Goal: Task Accomplishment & Management: Complete application form

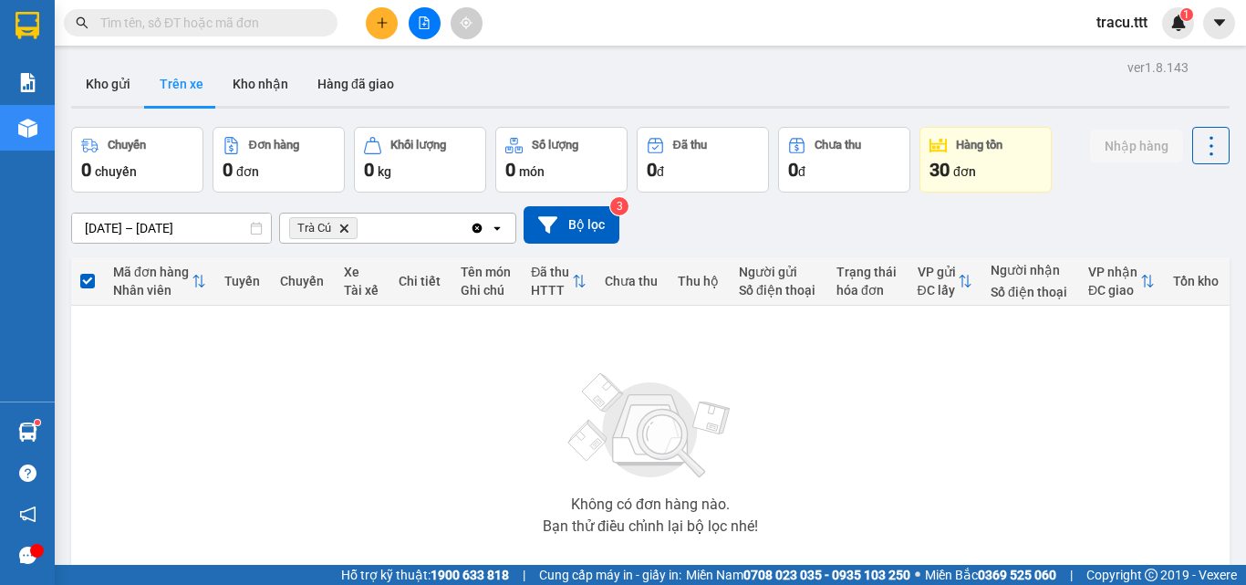
click at [256, 26] on input "text" at bounding box center [207, 23] width 215 height 20
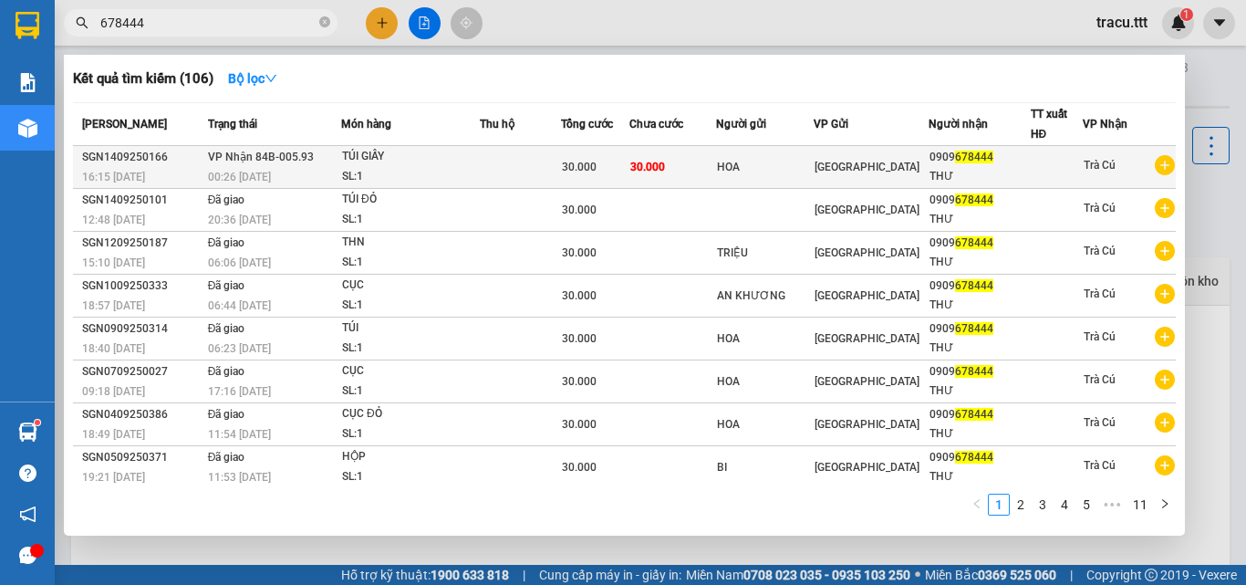
type input "678444"
click at [734, 170] on div "HOA" at bounding box center [765, 167] width 96 height 19
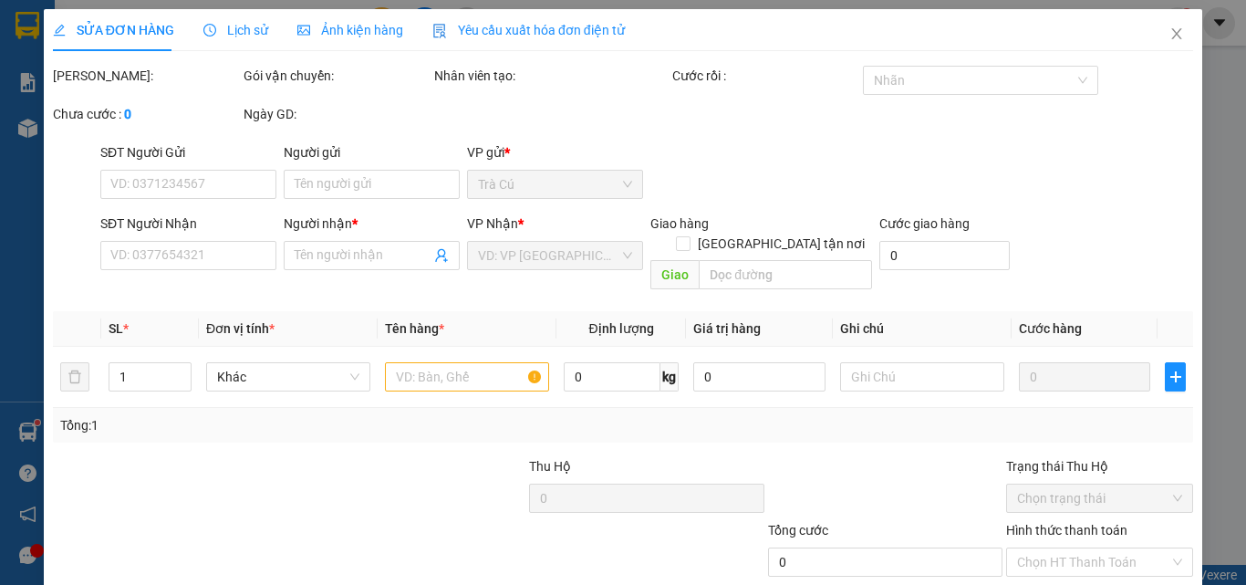
type input "HOA"
type input "0909678444"
type input "THƯ"
type input "30.000"
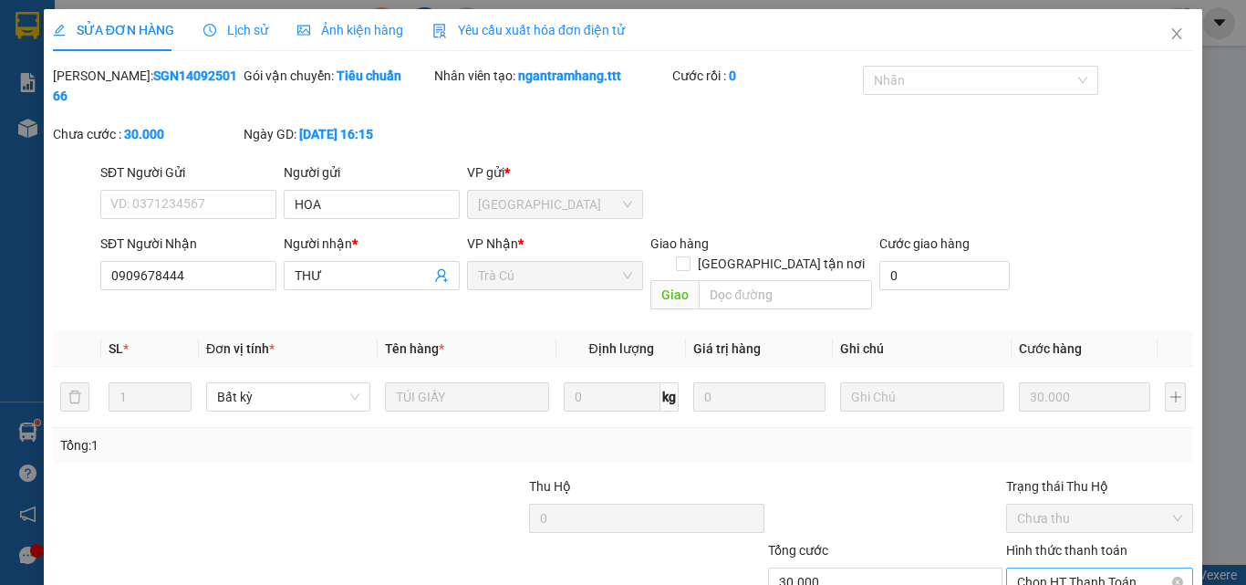
scroll to position [94, 0]
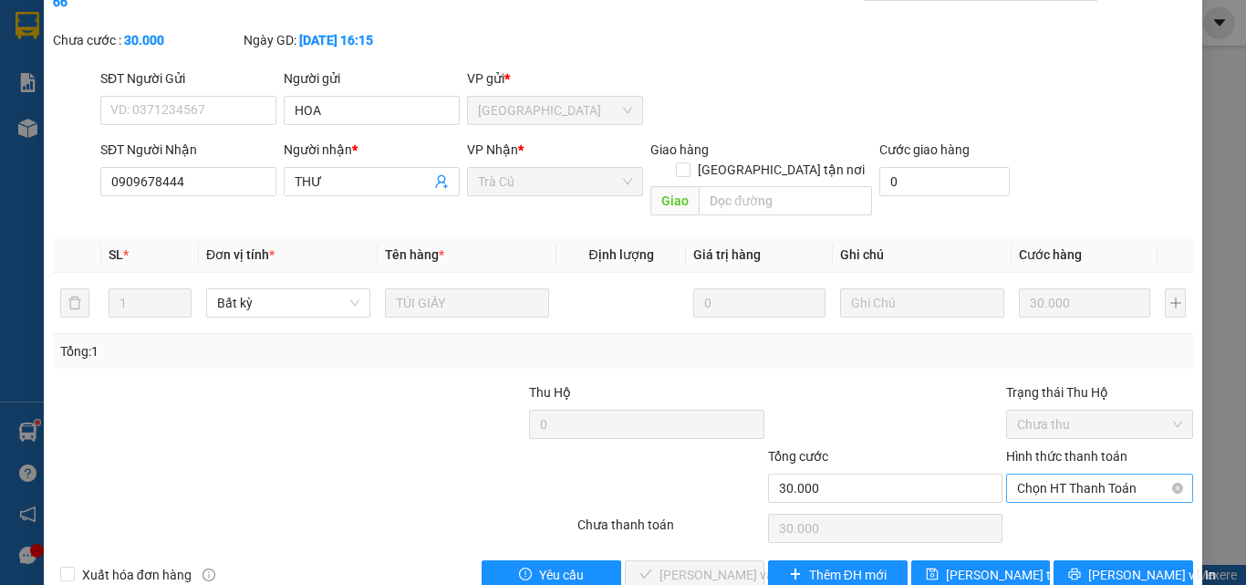
click at [1090, 474] on span "Chọn HT Thanh Toán" at bounding box center [1099, 487] width 165 height 27
click at [1058, 471] on div "Tại văn phòng" at bounding box center [1088, 484] width 185 height 29
type input "0"
click at [743, 565] on span "[PERSON_NAME] và Giao hàng" at bounding box center [747, 575] width 175 height 20
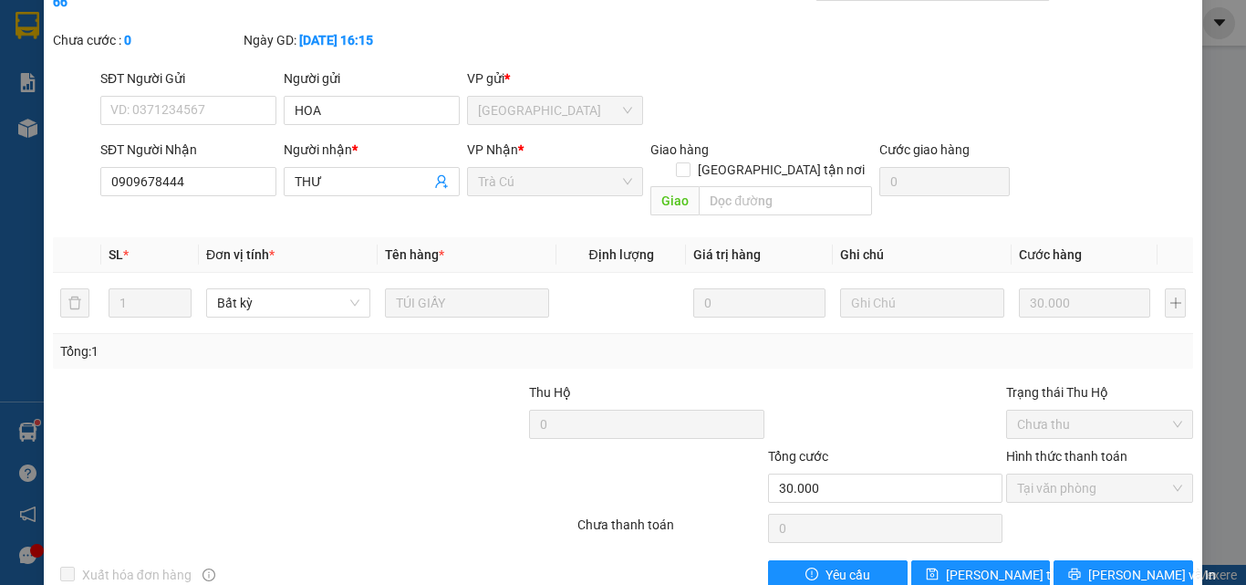
scroll to position [0, 0]
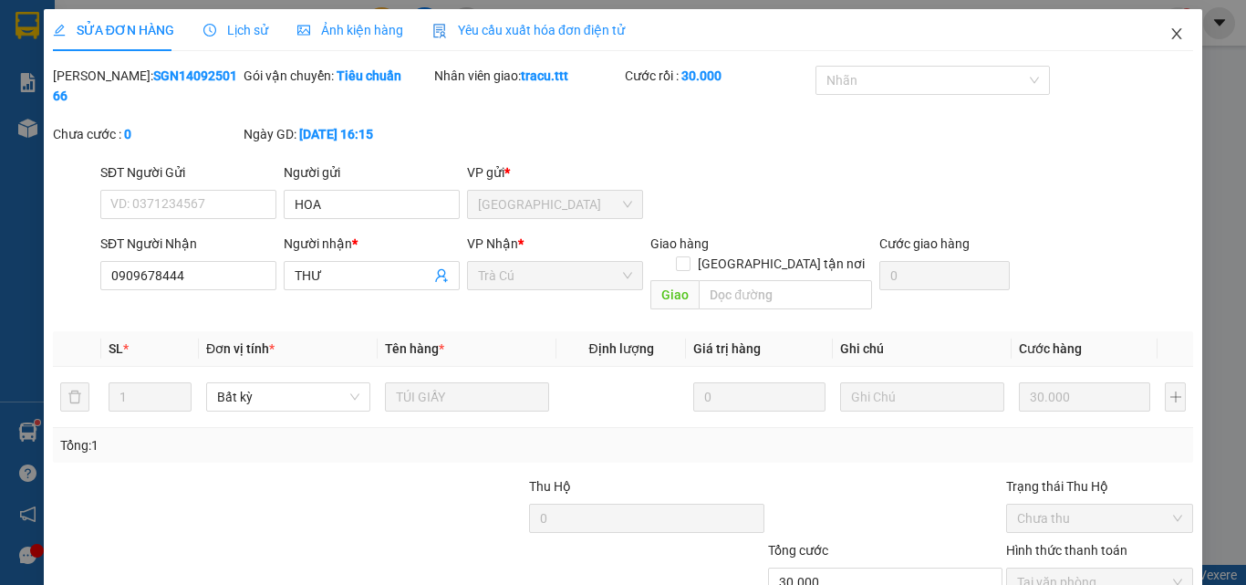
click at [1162, 26] on span "Close" at bounding box center [1176, 34] width 51 height 51
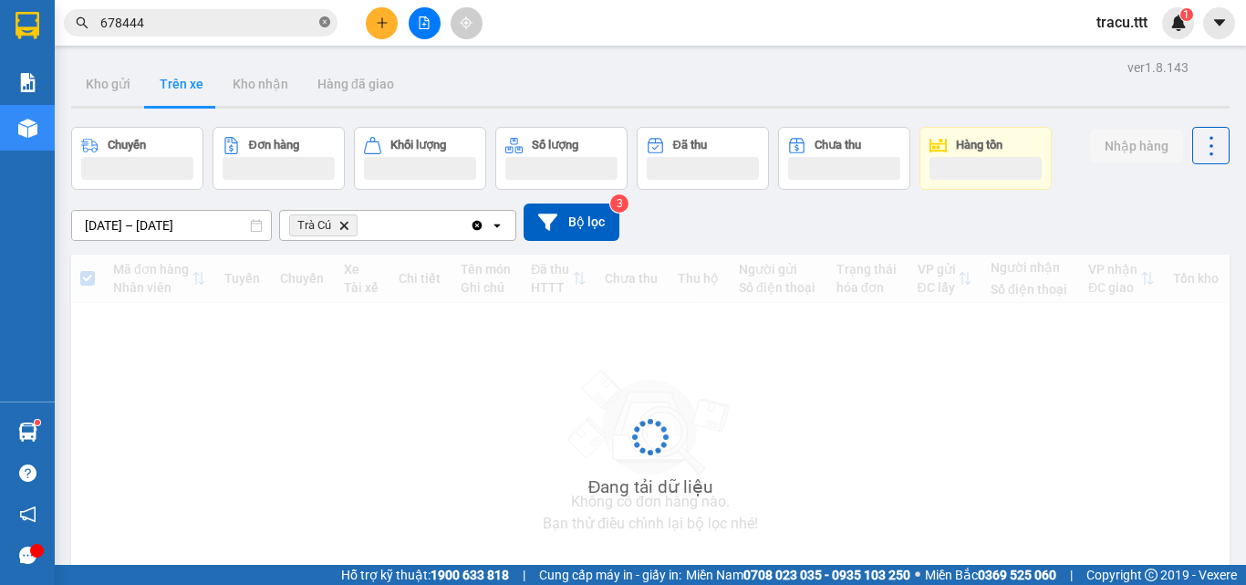
click at [327, 24] on icon "close-circle" at bounding box center [324, 21] width 11 height 11
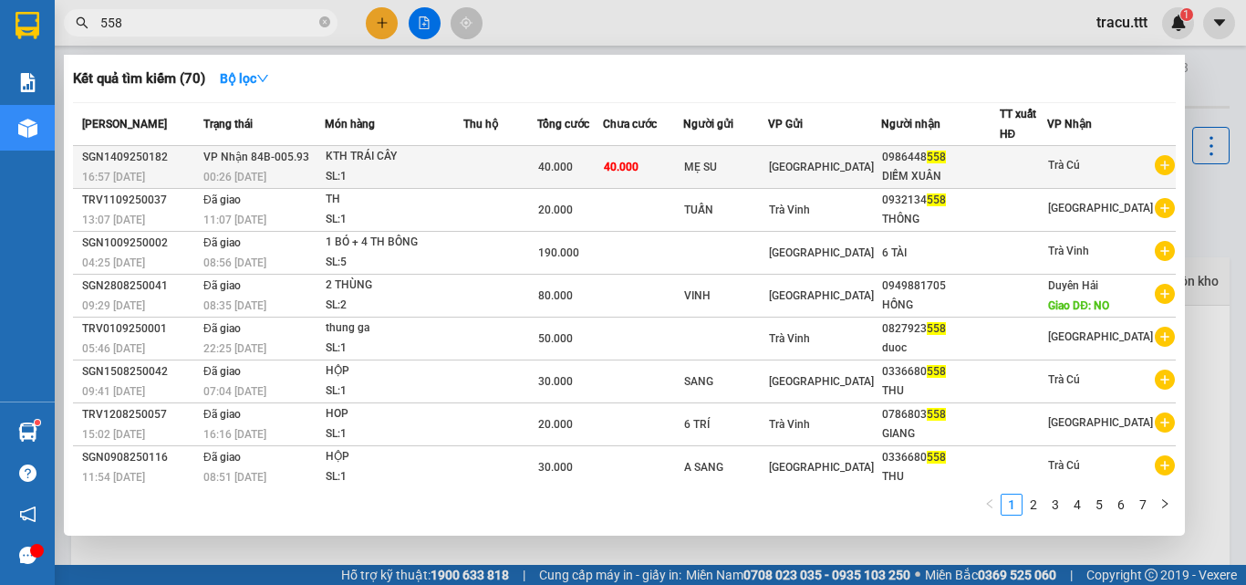
type input "558"
click at [766, 162] on div "MẸ SU" at bounding box center [725, 167] width 82 height 19
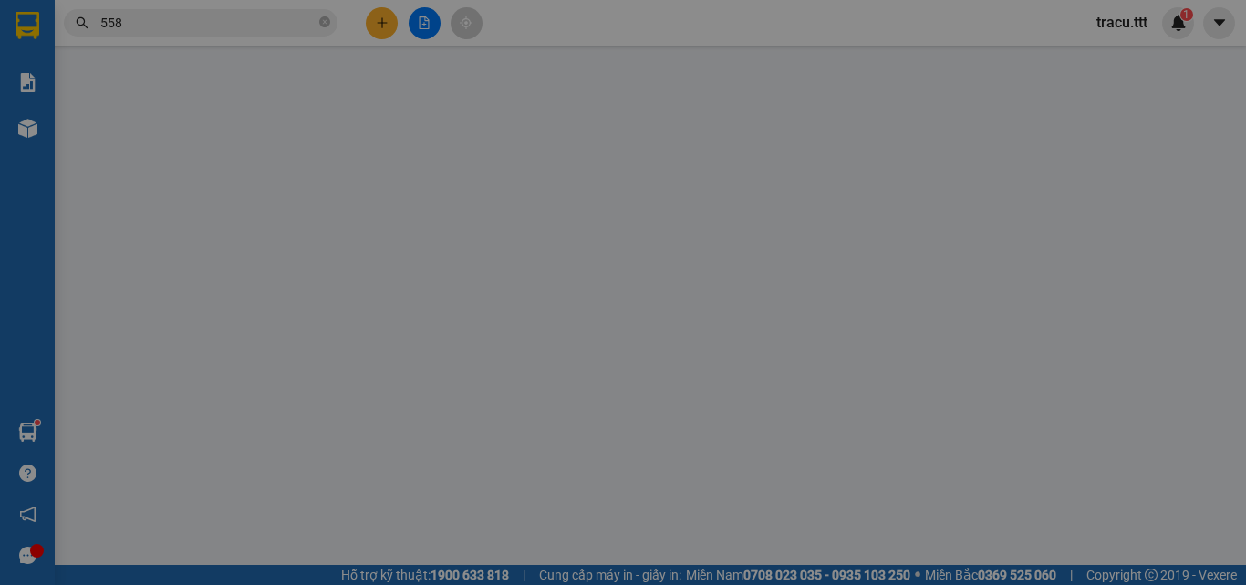
type input "MẸ SU"
type input "0986448558"
type input "DIỄM XUÂN"
type input "40.000"
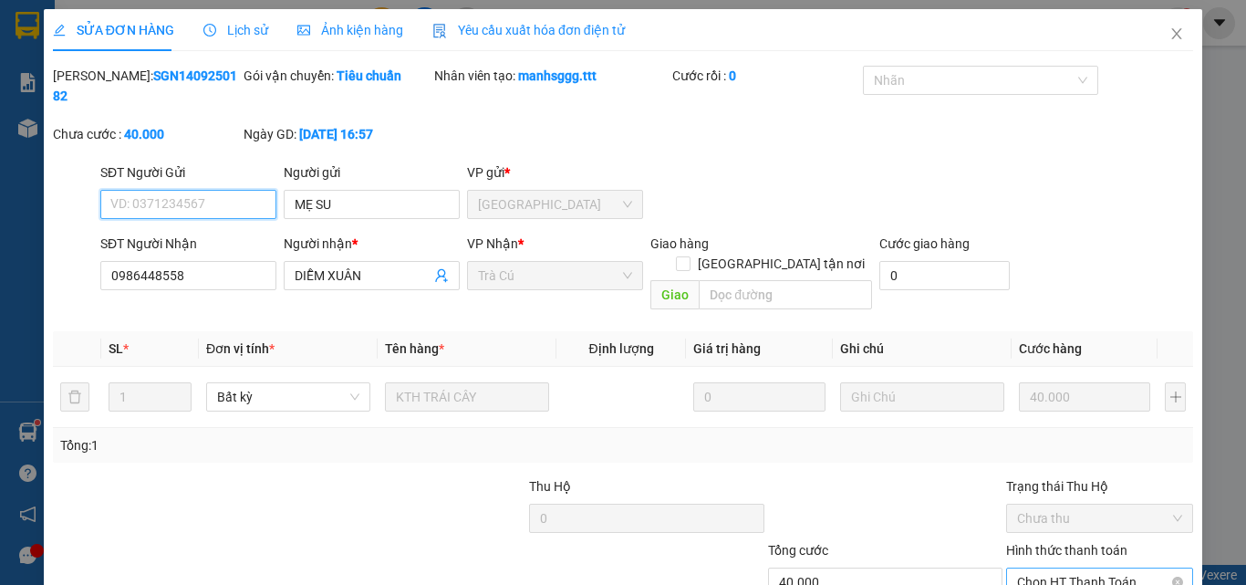
scroll to position [94, 0]
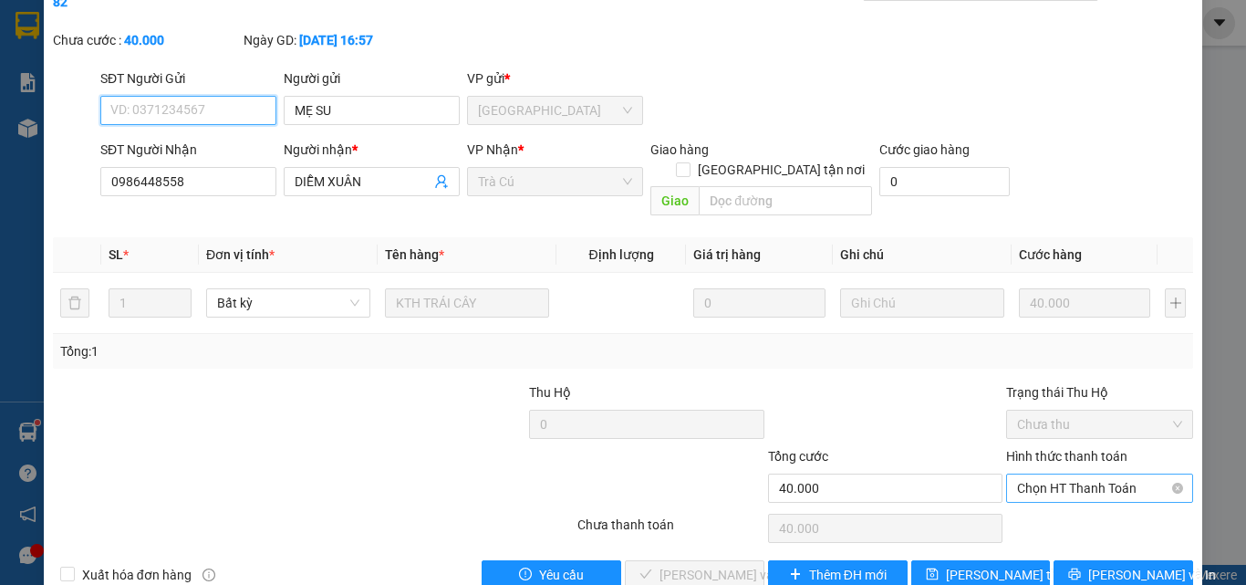
click at [1013, 473] on div "Chọn HT Thanh Toán" at bounding box center [1099, 487] width 187 height 29
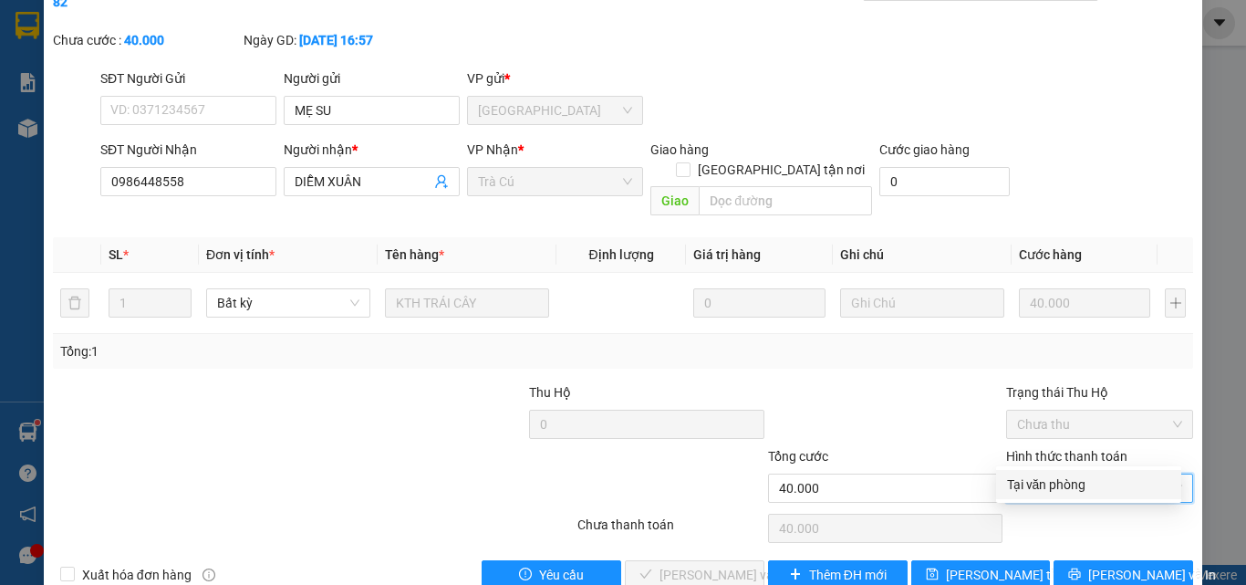
click at [1013, 478] on div "Tại văn phòng" at bounding box center [1088, 484] width 163 height 20
type input "0"
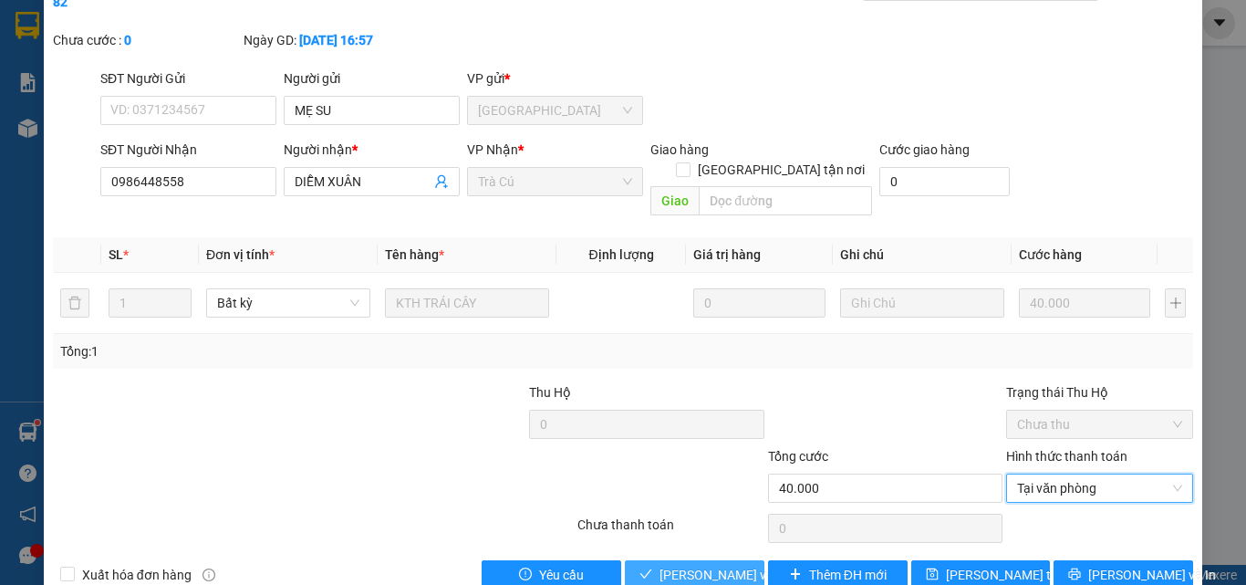
click at [662, 560] on button "[PERSON_NAME] và Giao hàng" at bounding box center [695, 574] width 140 height 29
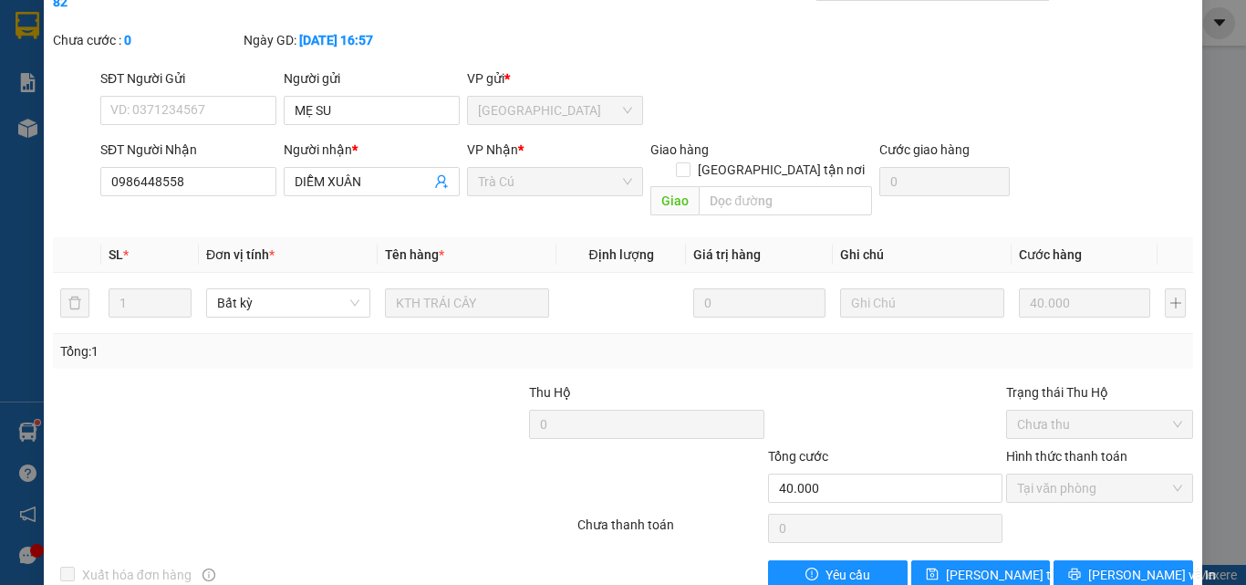
scroll to position [0, 0]
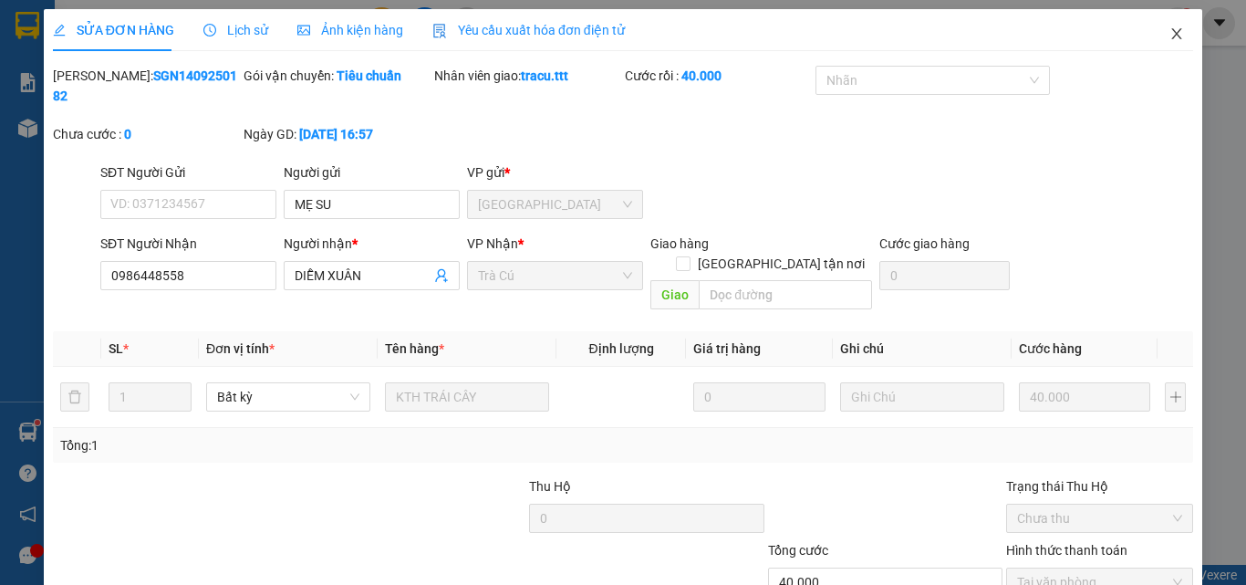
click at [1169, 36] on icon "close" at bounding box center [1176, 33] width 15 height 15
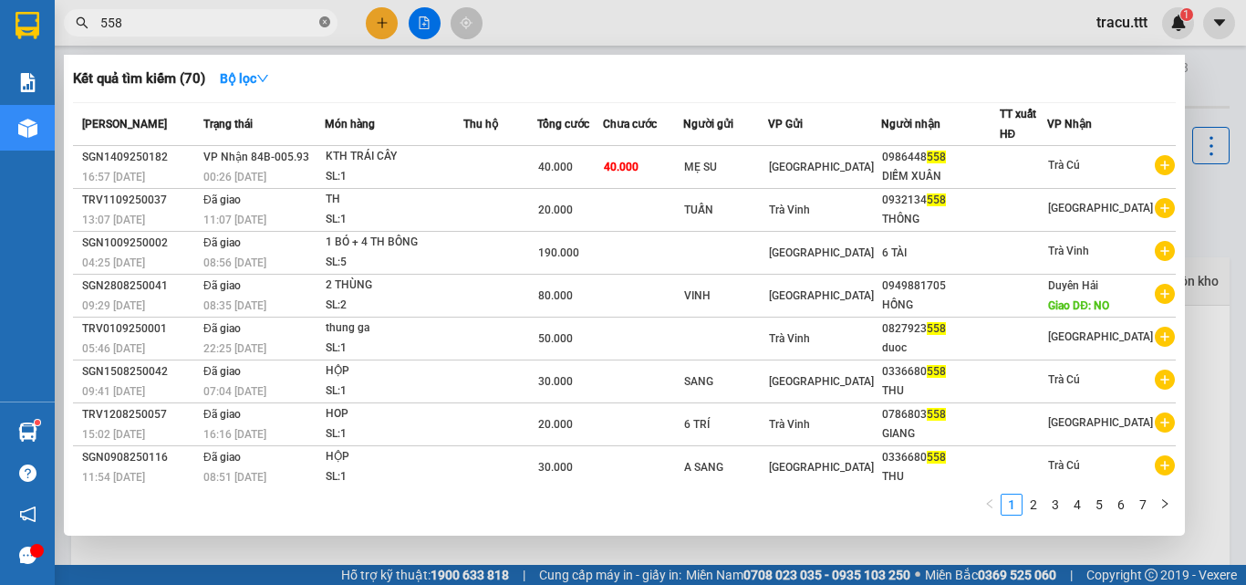
click at [327, 21] on icon "close-circle" at bounding box center [324, 21] width 11 height 11
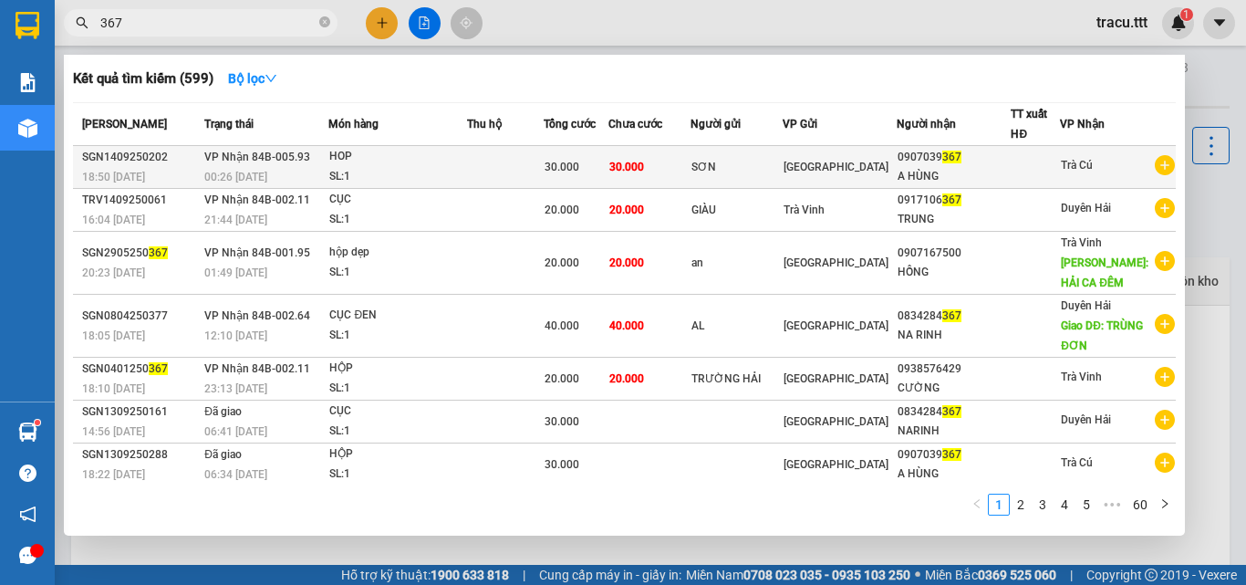
type input "367"
click at [878, 169] on div "[GEOGRAPHIC_DATA]" at bounding box center [840, 167] width 112 height 20
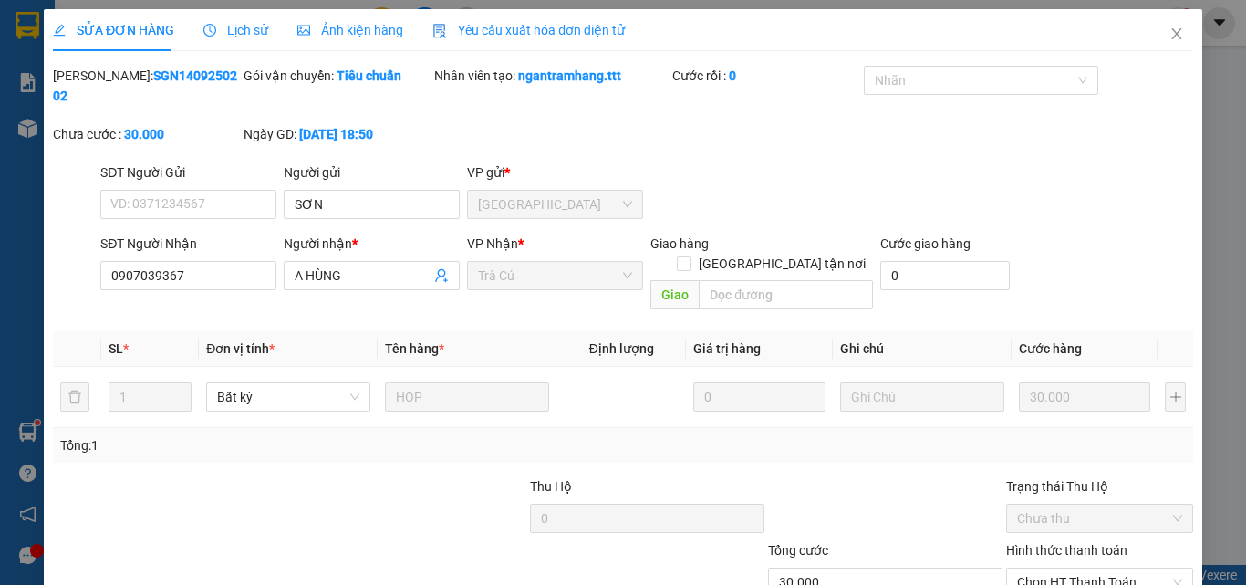
type input "SƠN"
type input "0907039367"
type input "A HÙNG"
type input "30.000"
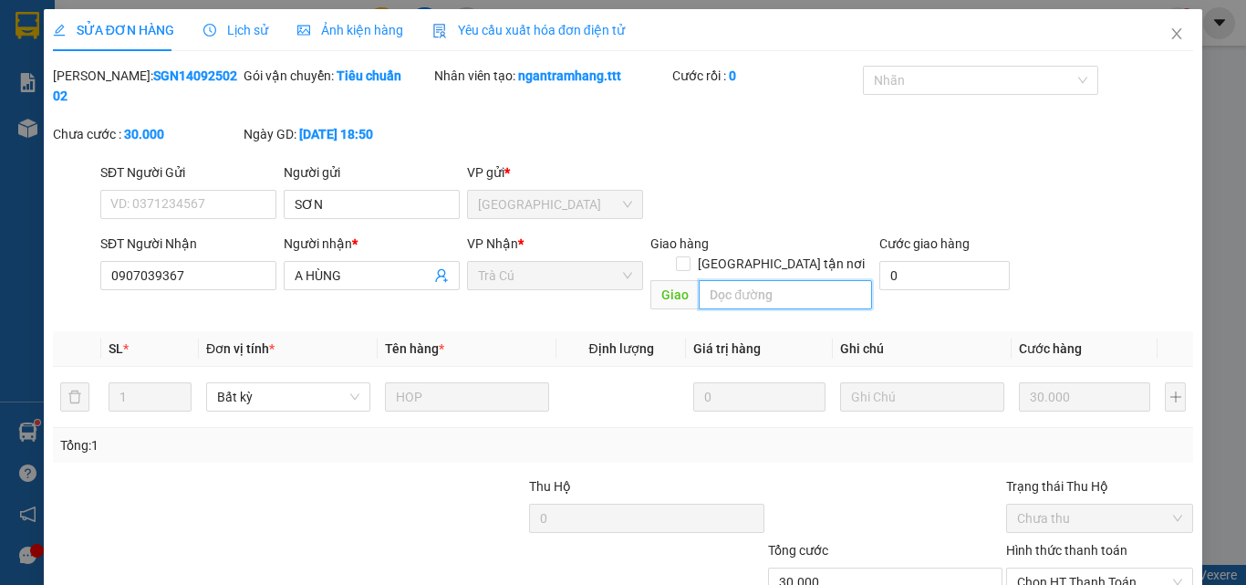
click at [786, 280] on input "text" at bounding box center [785, 294] width 173 height 29
type input "chưa đưa tiền"
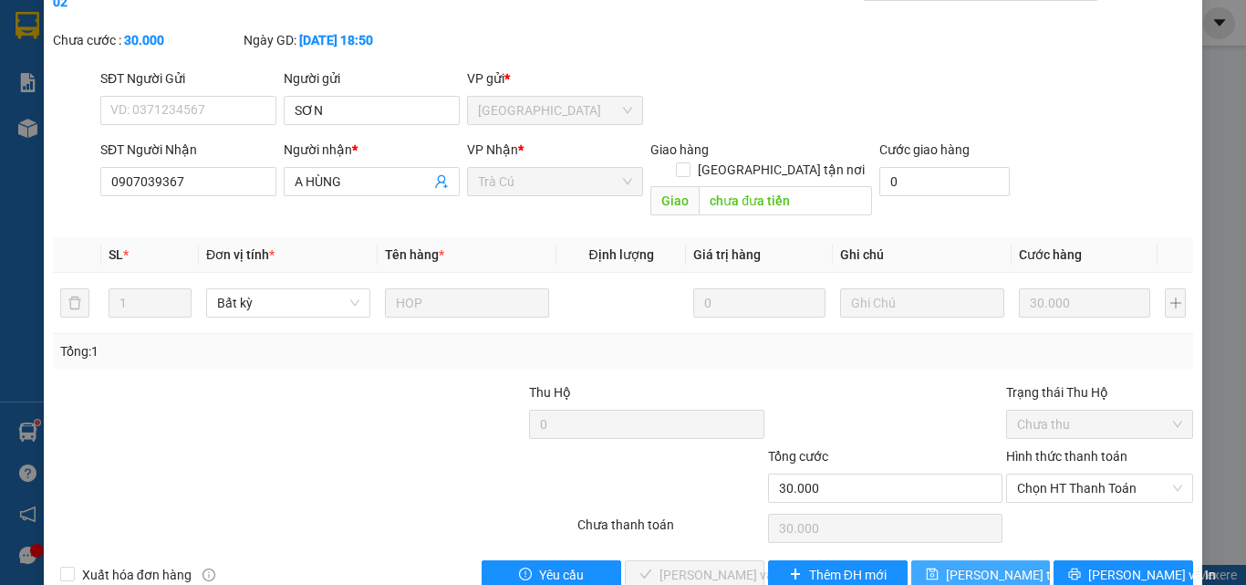
drag, startPoint x: 943, startPoint y: 539, endPoint x: 958, endPoint y: 511, distance: 31.8
click at [944, 560] on button "[PERSON_NAME] thay đổi" at bounding box center [981, 574] width 140 height 29
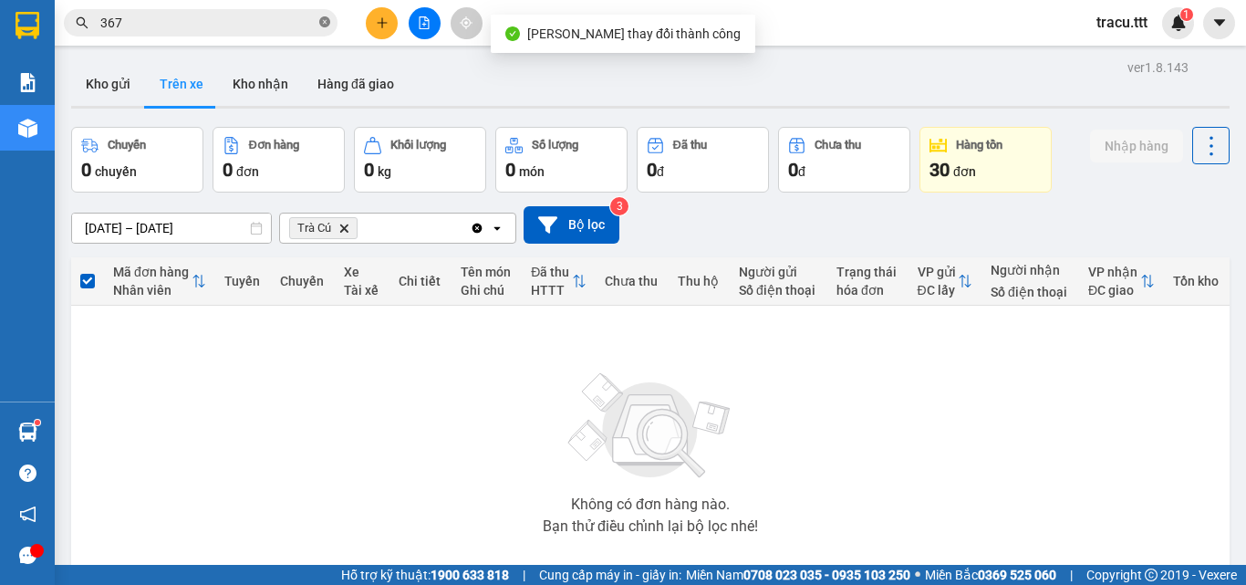
click at [324, 23] on icon "close-circle" at bounding box center [324, 21] width 11 height 11
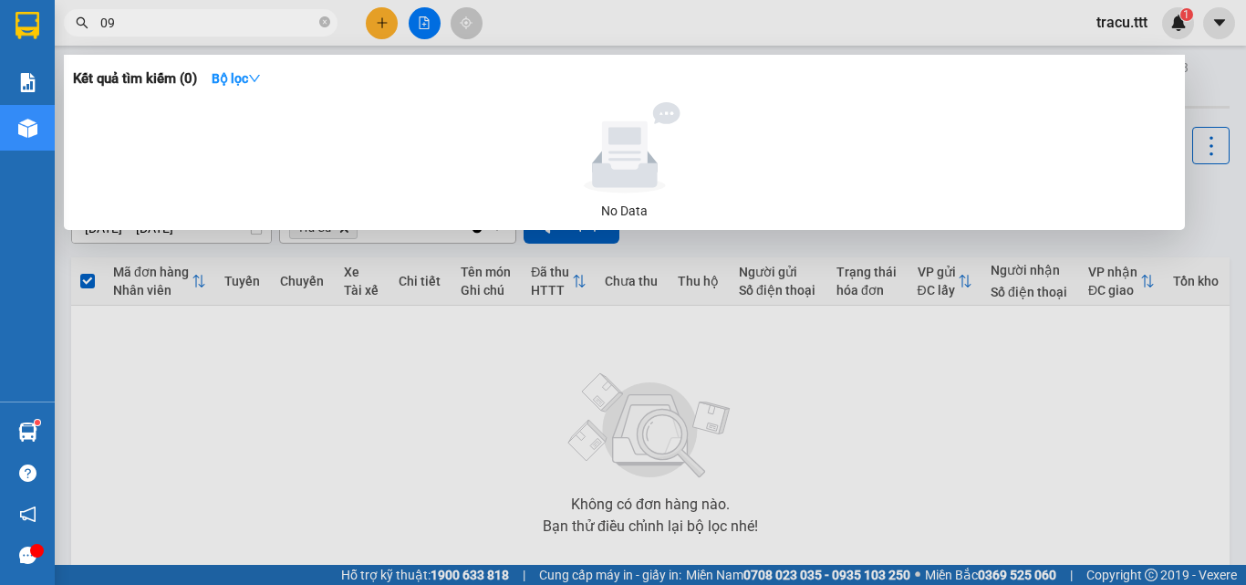
type input "0"
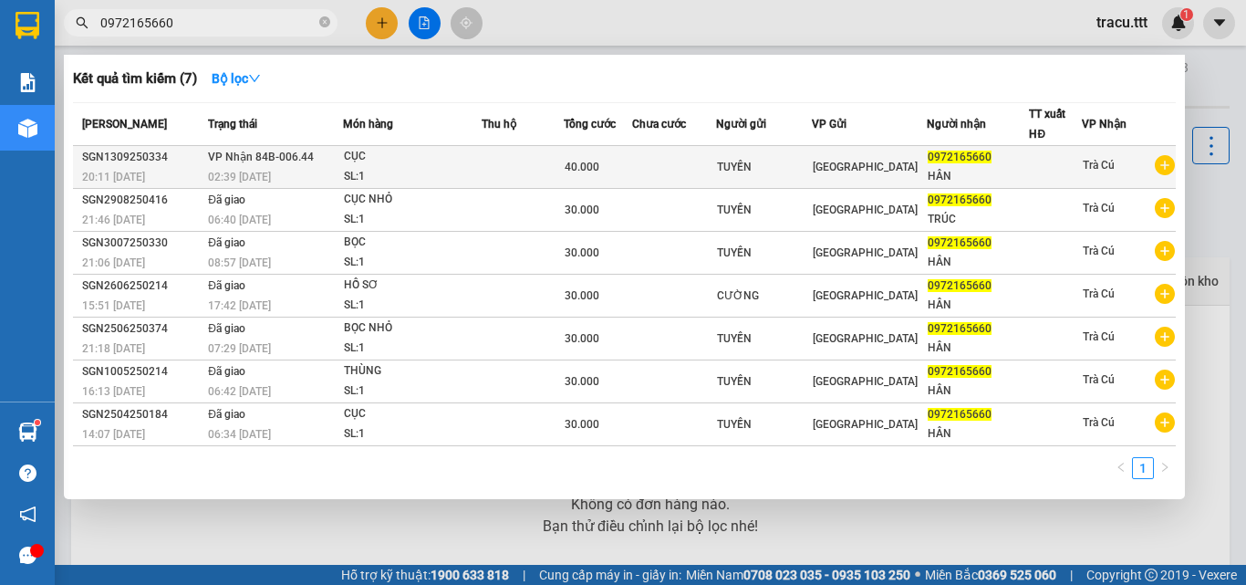
type input "0972165660"
click at [643, 168] on td at bounding box center [674, 167] width 85 height 43
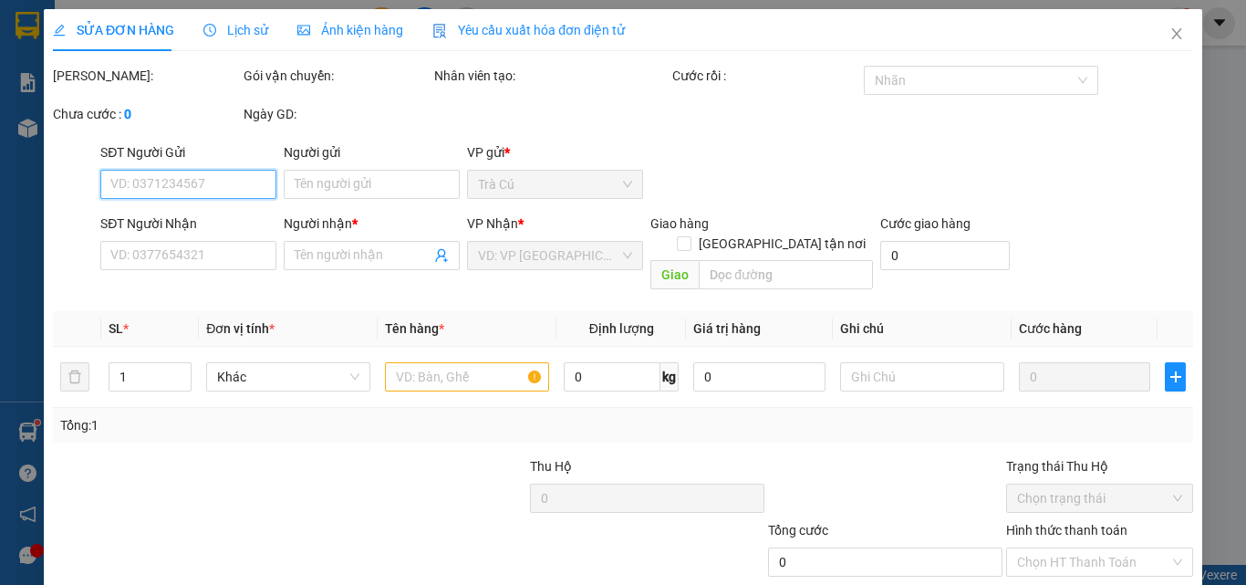
type input "TUYỀN"
type input "0972165660"
type input "HÂN"
type input "40.000"
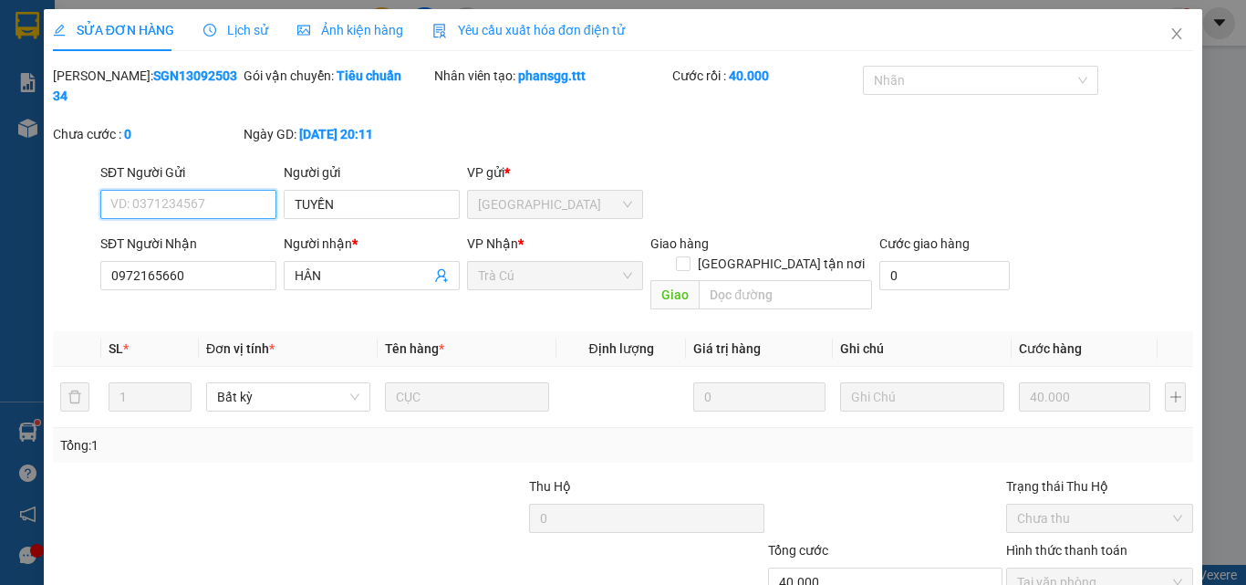
scroll to position [94, 0]
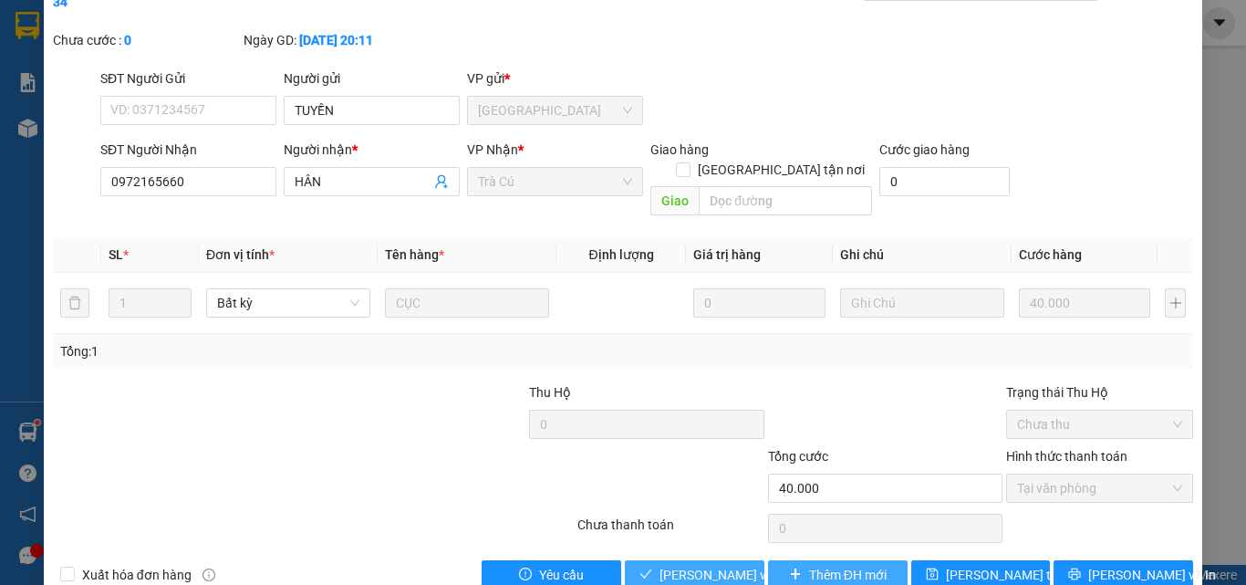
click at [723, 565] on span "[PERSON_NAME] và Giao hàng" at bounding box center [747, 575] width 175 height 20
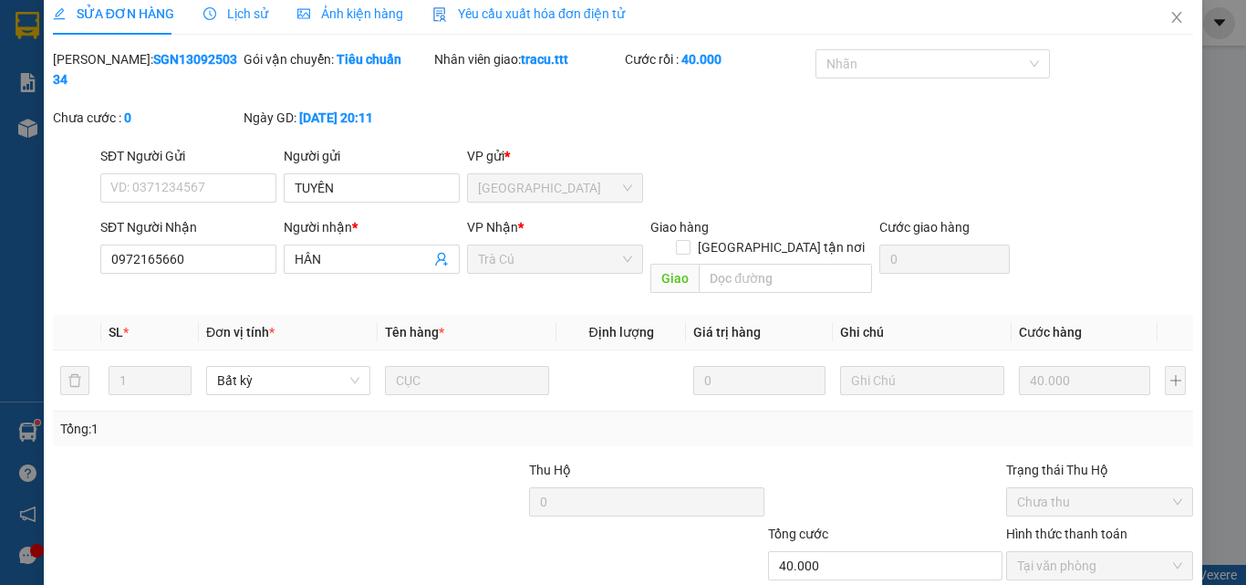
scroll to position [0, 0]
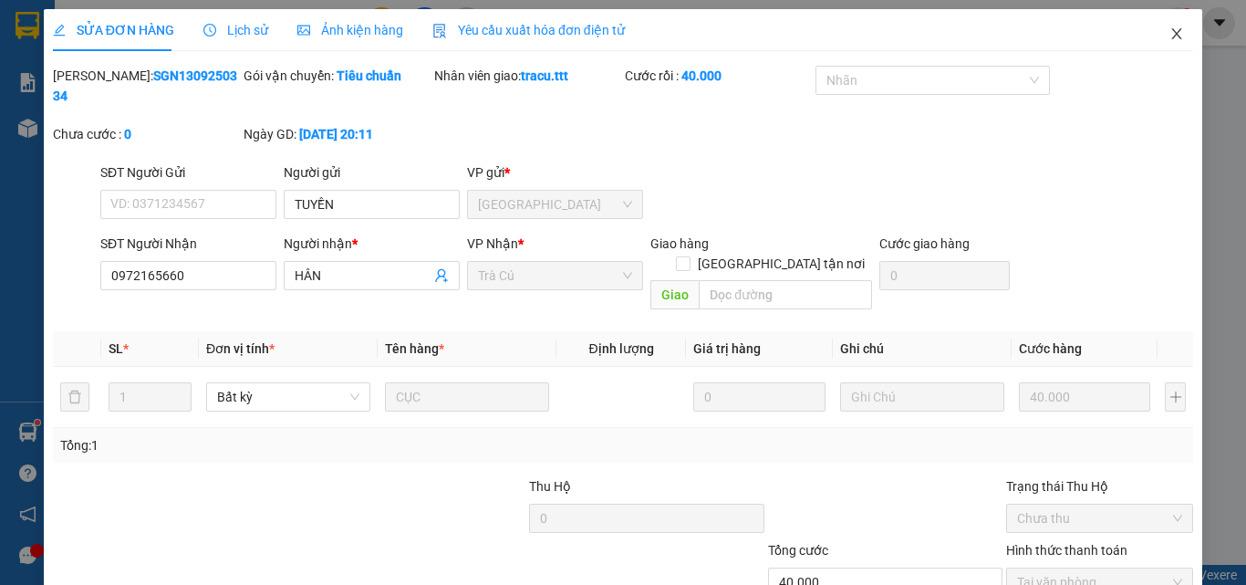
click at [1169, 40] on icon "close" at bounding box center [1176, 33] width 15 height 15
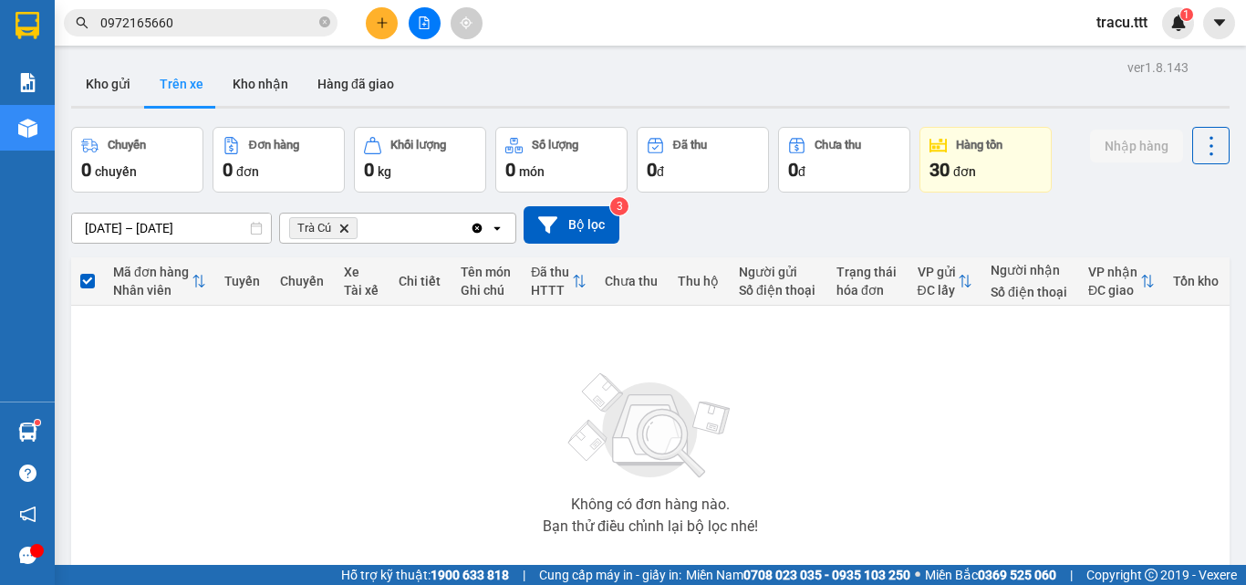
click at [317, 25] on span "0972165660" at bounding box center [201, 22] width 274 height 27
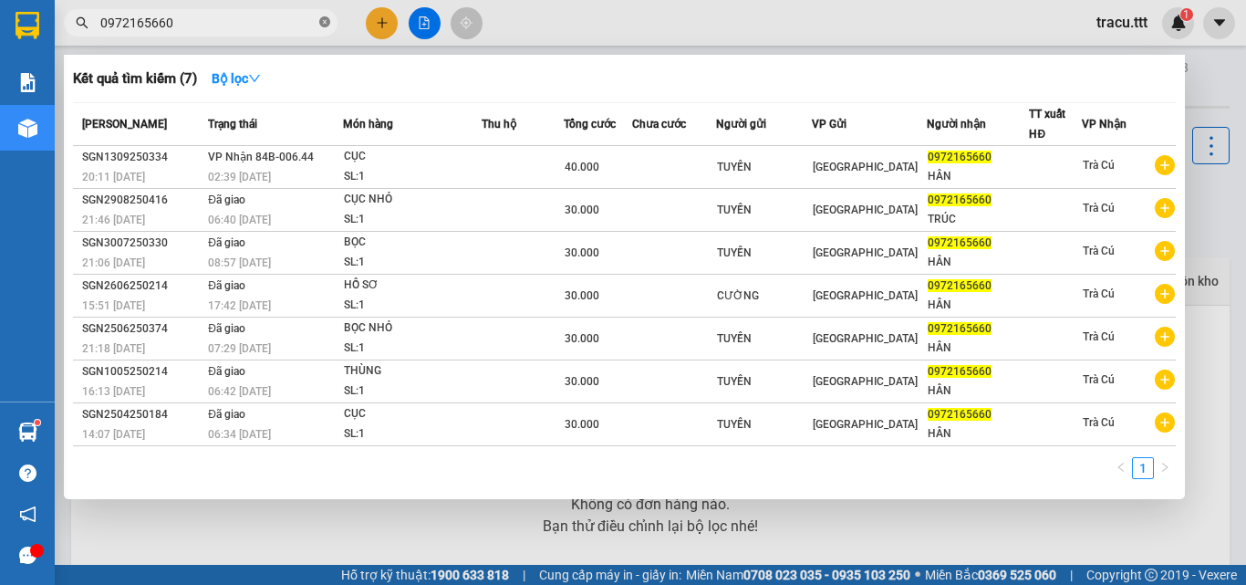
click at [324, 22] on icon "close-circle" at bounding box center [324, 21] width 11 height 11
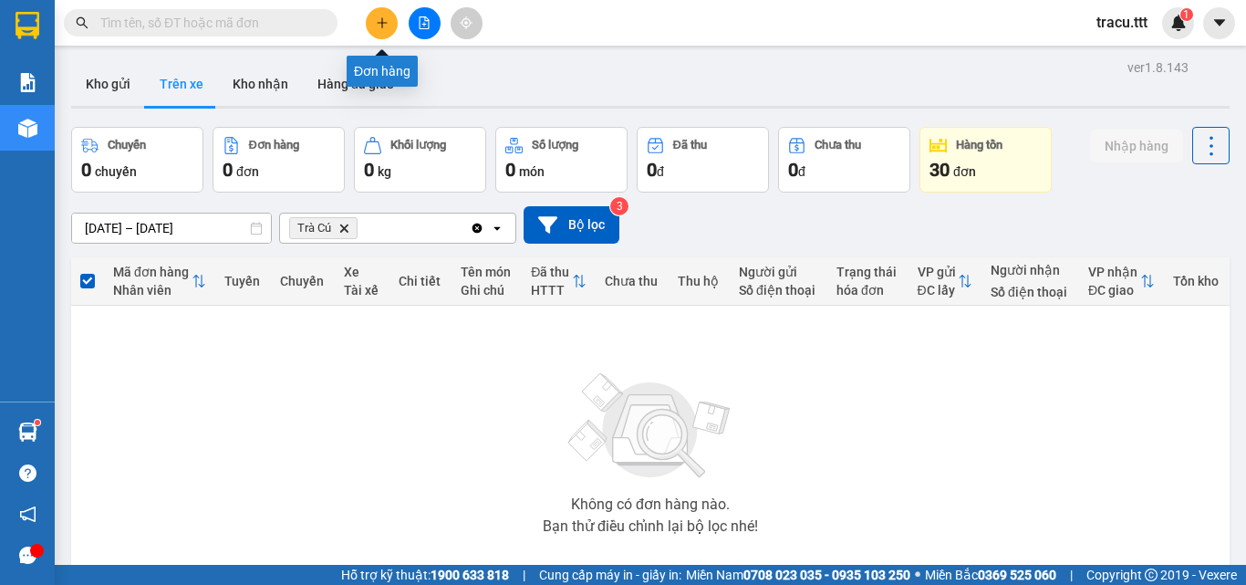
click at [382, 31] on button at bounding box center [382, 23] width 32 height 32
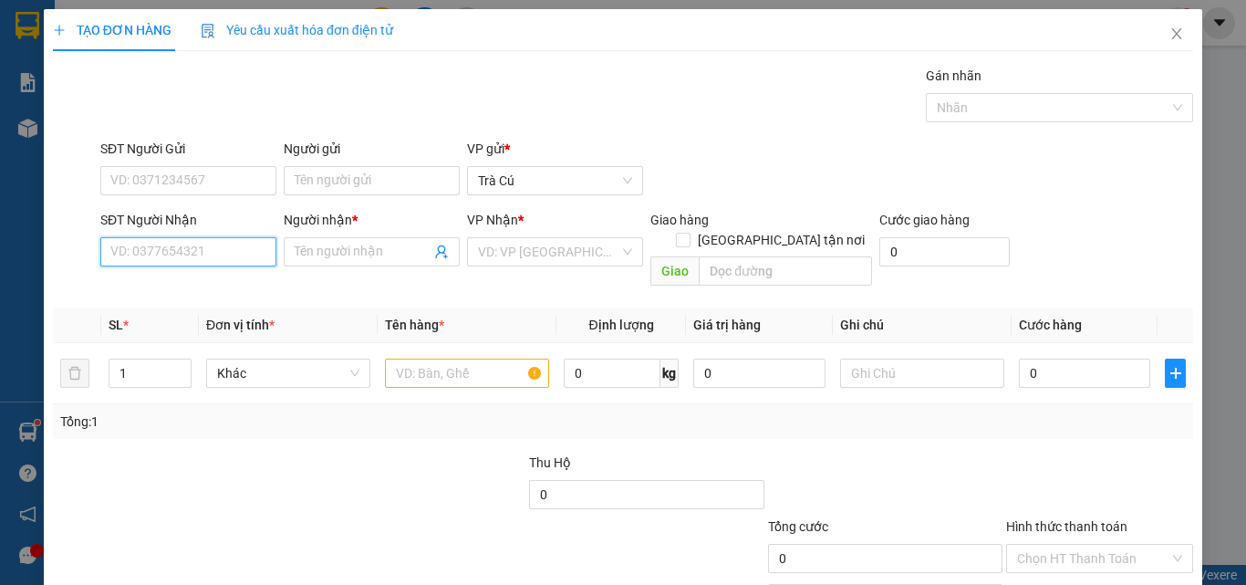
click at [172, 253] on input "SĐT Người Nhận" at bounding box center [188, 251] width 176 height 29
type input "0382843741"
click at [300, 244] on input "Người nhận *" at bounding box center [363, 252] width 136 height 20
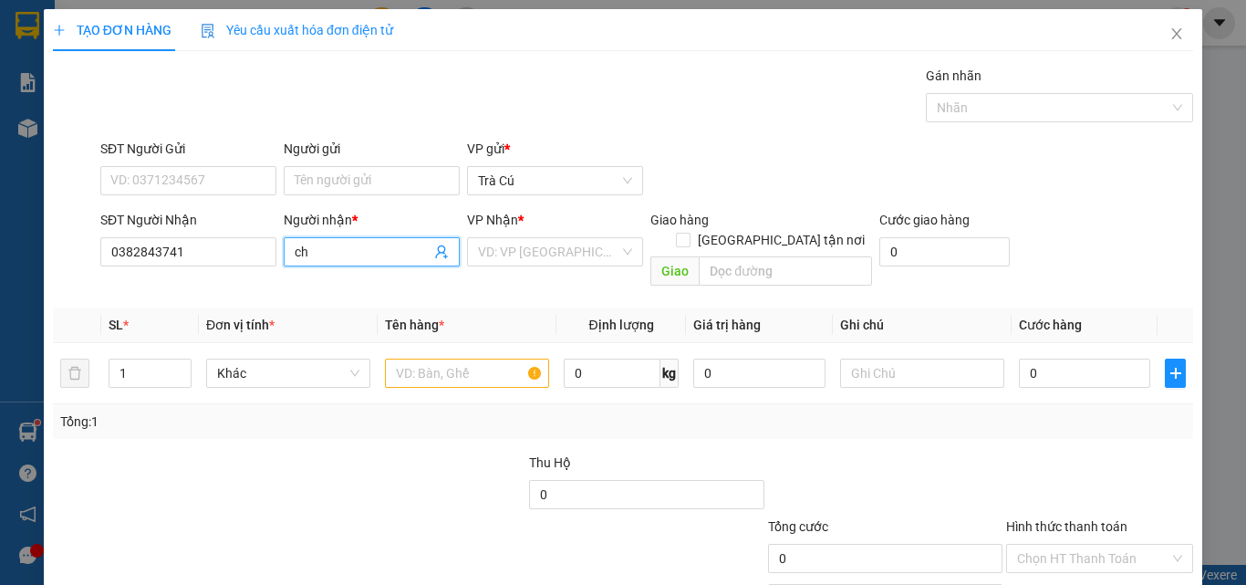
type input "c"
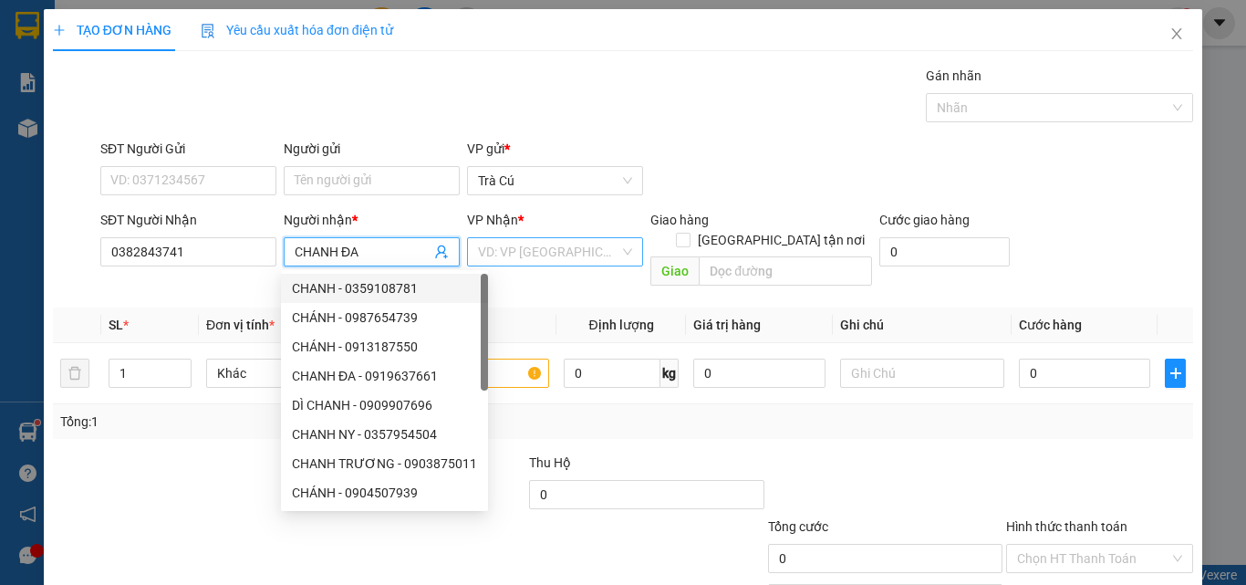
type input "CHANH ĐA"
click at [518, 254] on input "search" at bounding box center [548, 251] width 141 height 27
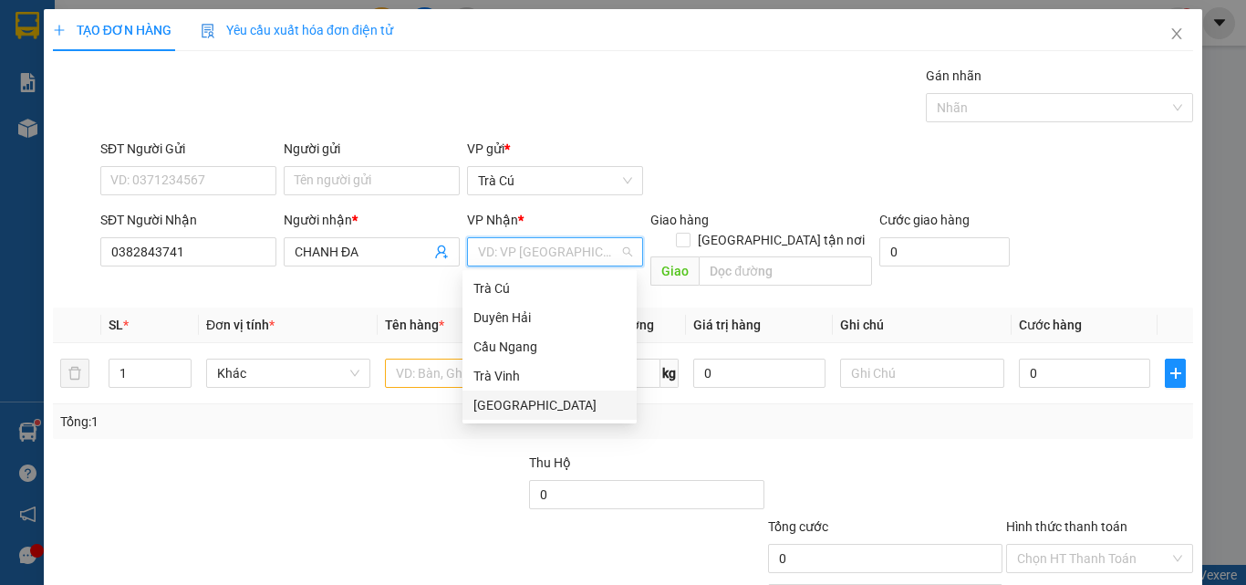
click at [515, 415] on div "[GEOGRAPHIC_DATA]" at bounding box center [549, 404] width 174 height 29
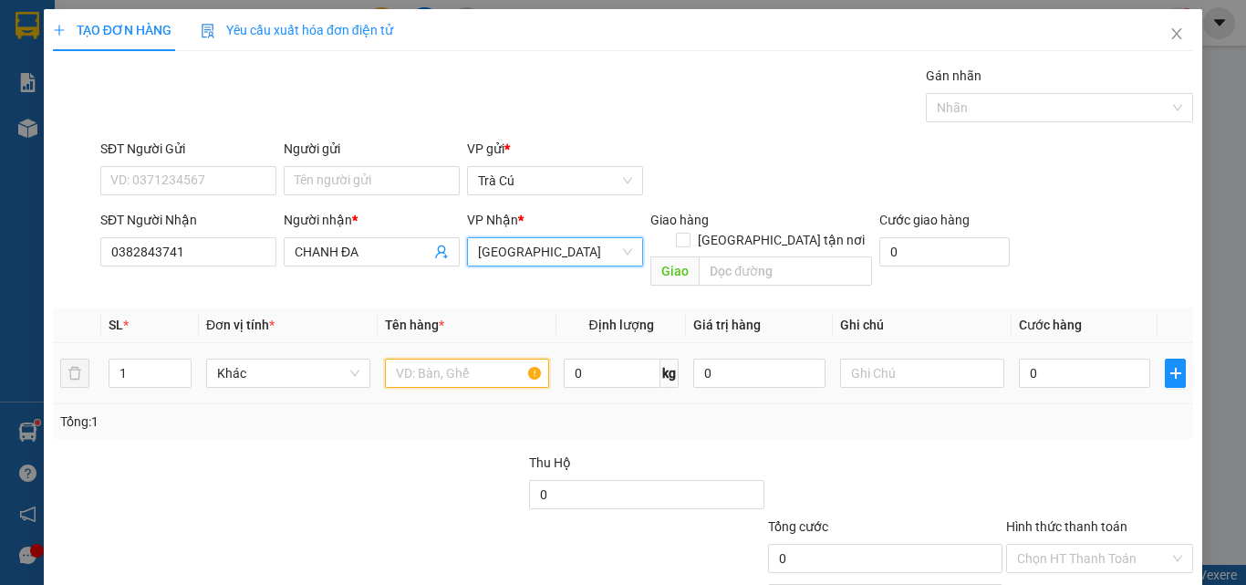
click at [441, 358] on input "text" at bounding box center [467, 372] width 164 height 29
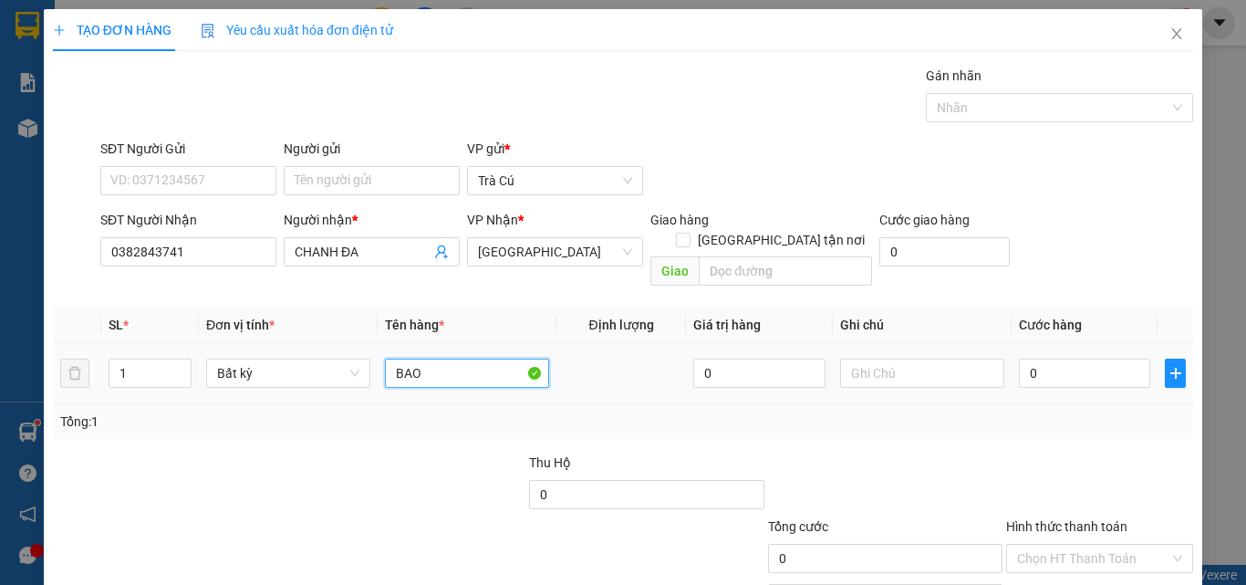
type input "BAO"
click at [1049, 369] on div "0" at bounding box center [1084, 373] width 131 height 36
click at [1050, 364] on input "0" at bounding box center [1084, 372] width 131 height 29
type input "4"
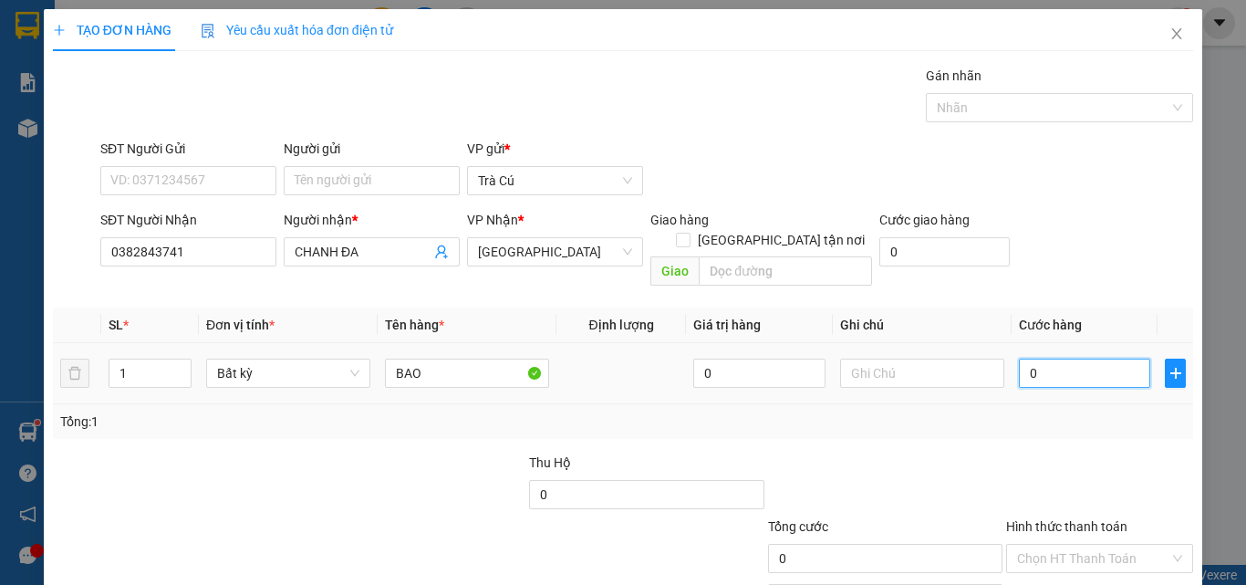
type input "4"
type input "40"
type input "40.000"
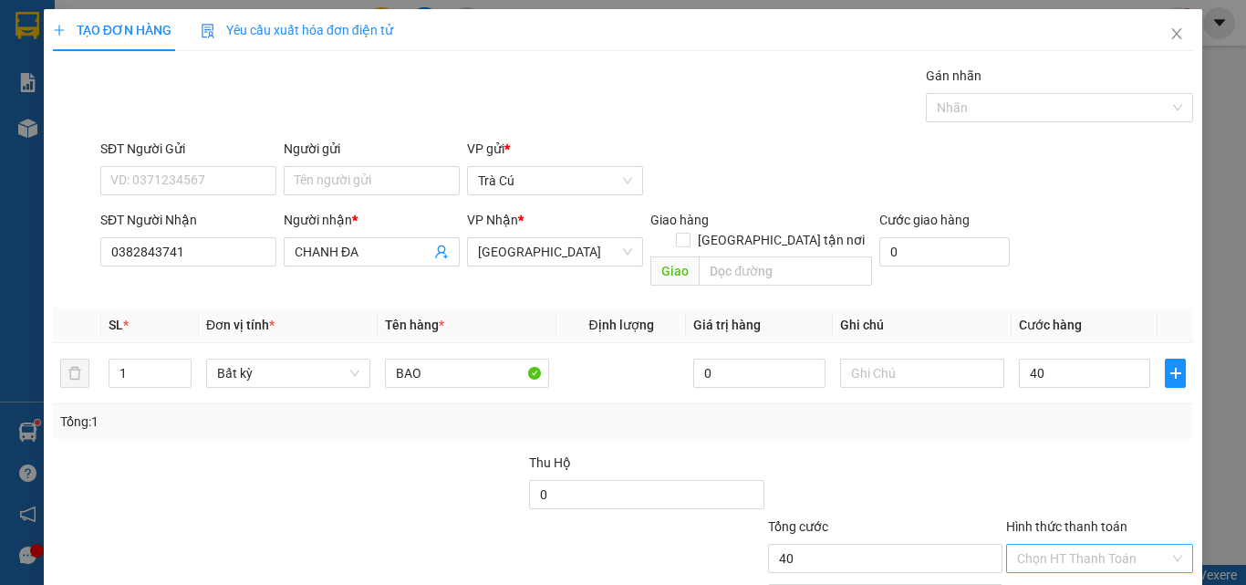
type input "40.000"
click at [1079, 545] on input "Hình thức thanh toán" at bounding box center [1093, 558] width 152 height 27
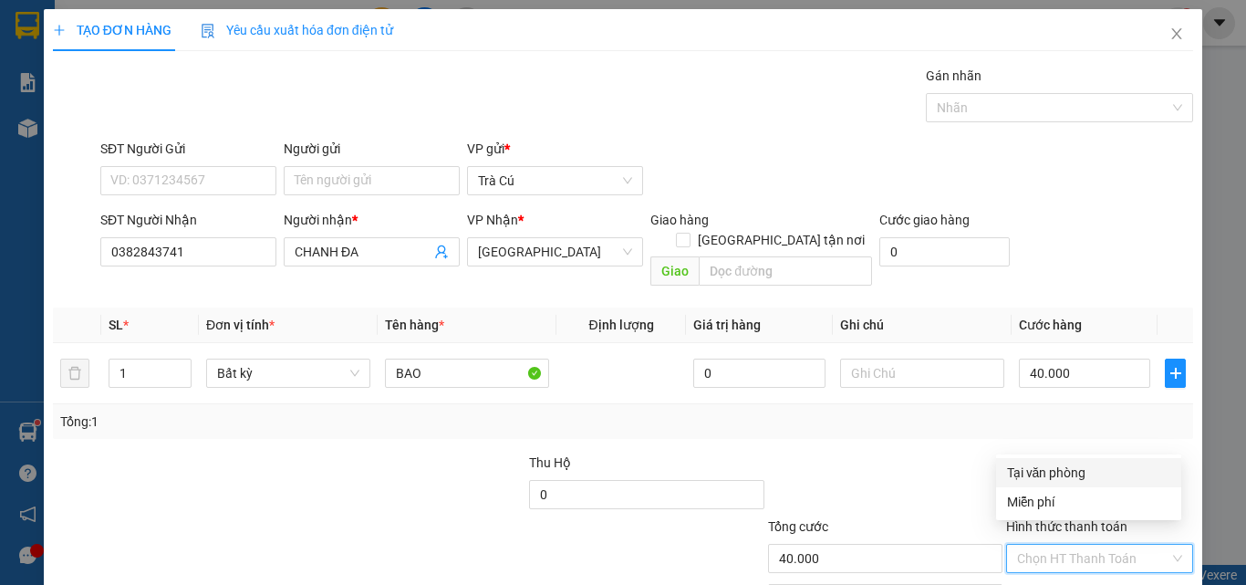
click at [1077, 473] on div "Tại văn phòng" at bounding box center [1088, 472] width 163 height 20
type input "0"
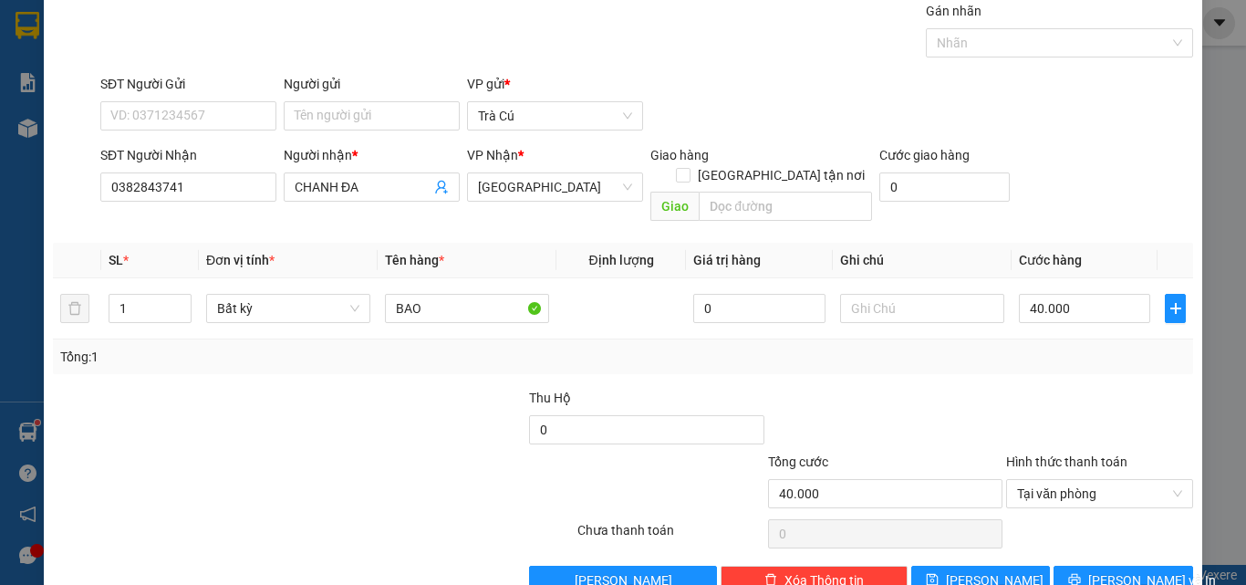
scroll to position [90, 0]
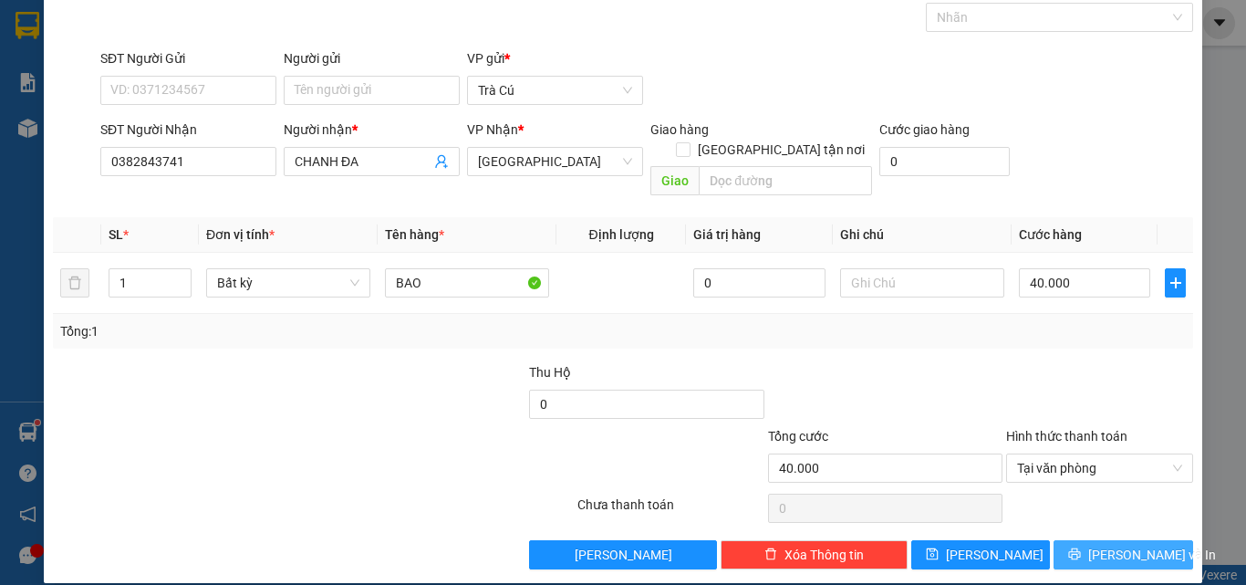
click at [1096, 540] on button "[PERSON_NAME] và In" at bounding box center [1124, 554] width 140 height 29
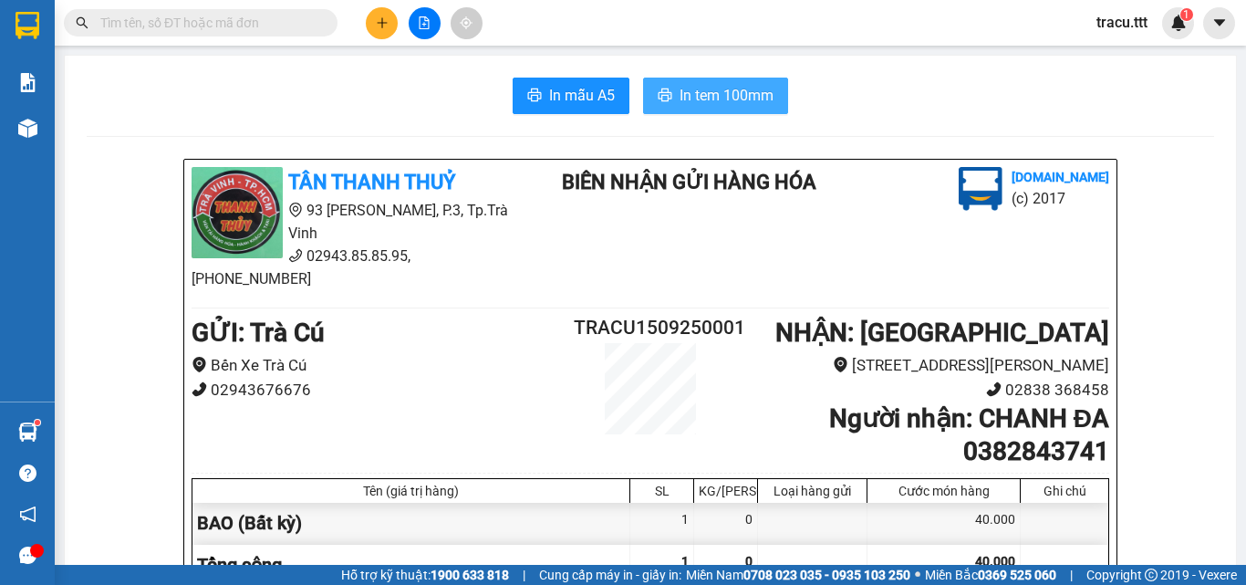
click at [732, 85] on span "In tem 100mm" at bounding box center [727, 95] width 94 height 23
